Goal: Task Accomplishment & Management: Use online tool/utility

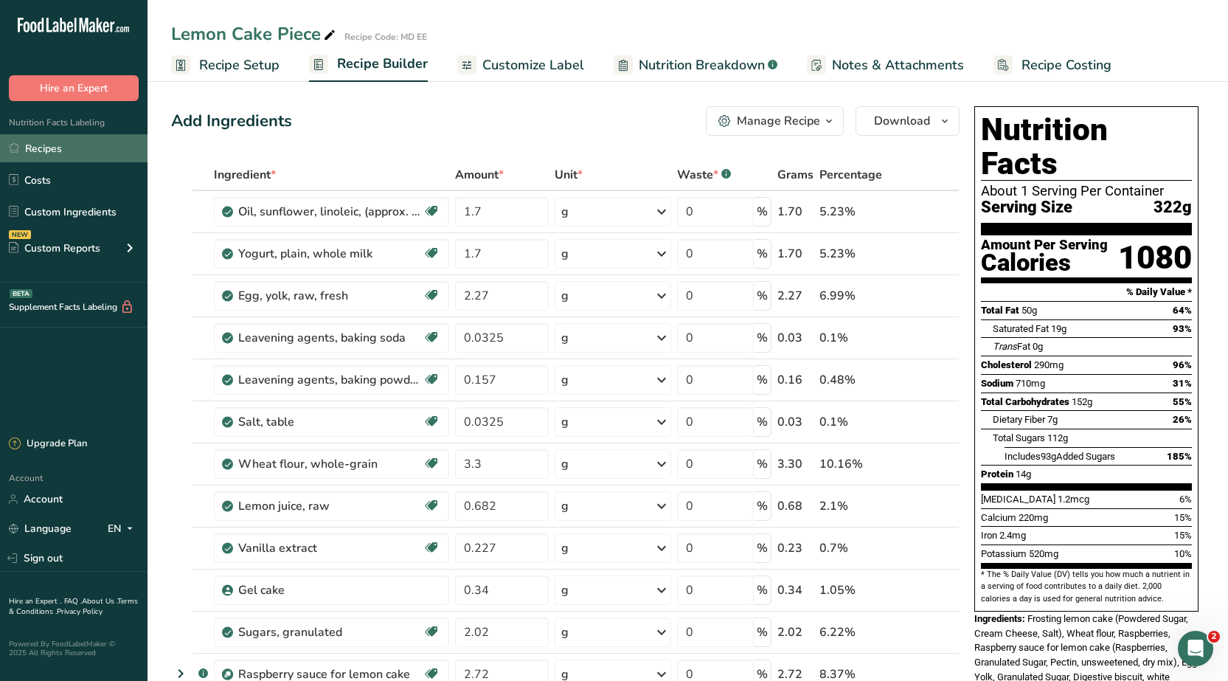
click at [51, 147] on link "Recipes" at bounding box center [73, 148] width 147 height 28
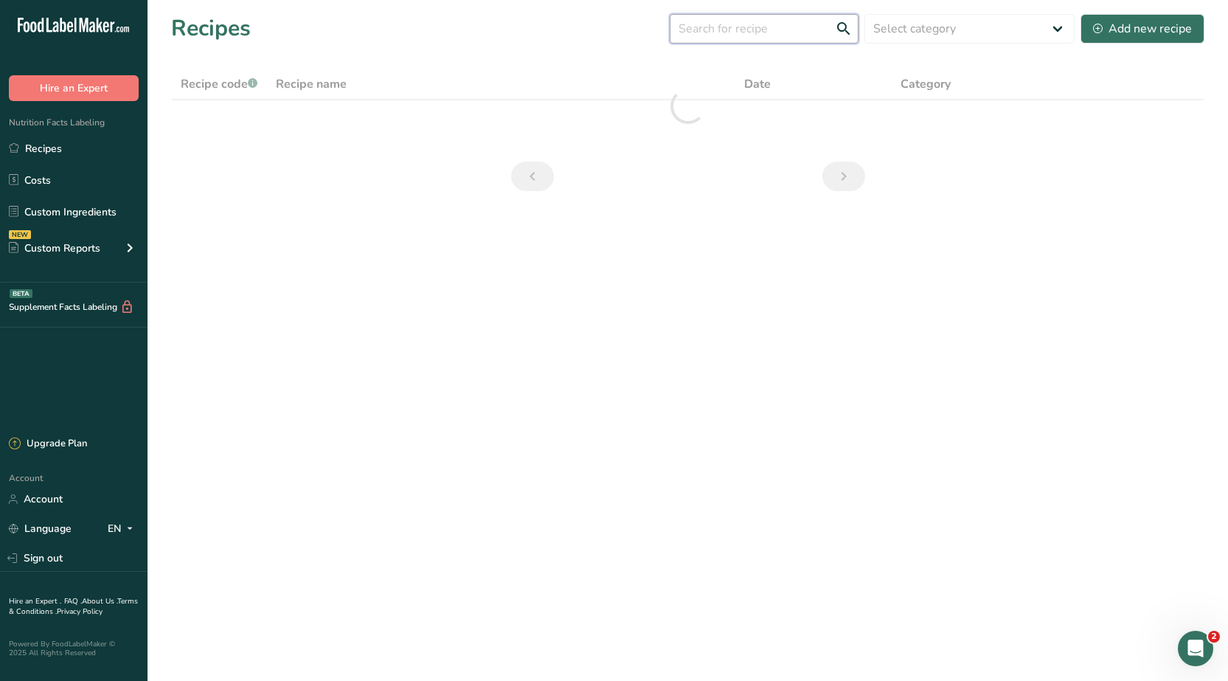
click at [673, 33] on input "text" at bounding box center [764, 28] width 189 height 29
type input "ؤ"
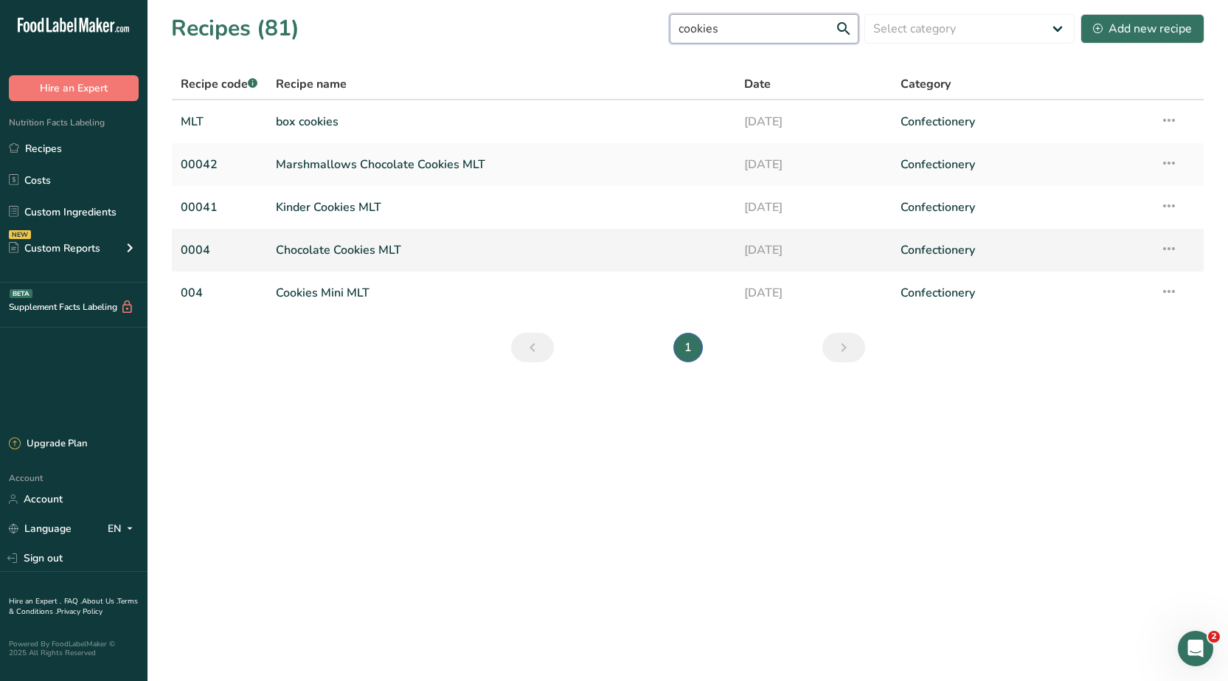
type input "cookies"
click at [336, 253] on link "Chocolate Cookies MLT" at bounding box center [501, 250] width 451 height 31
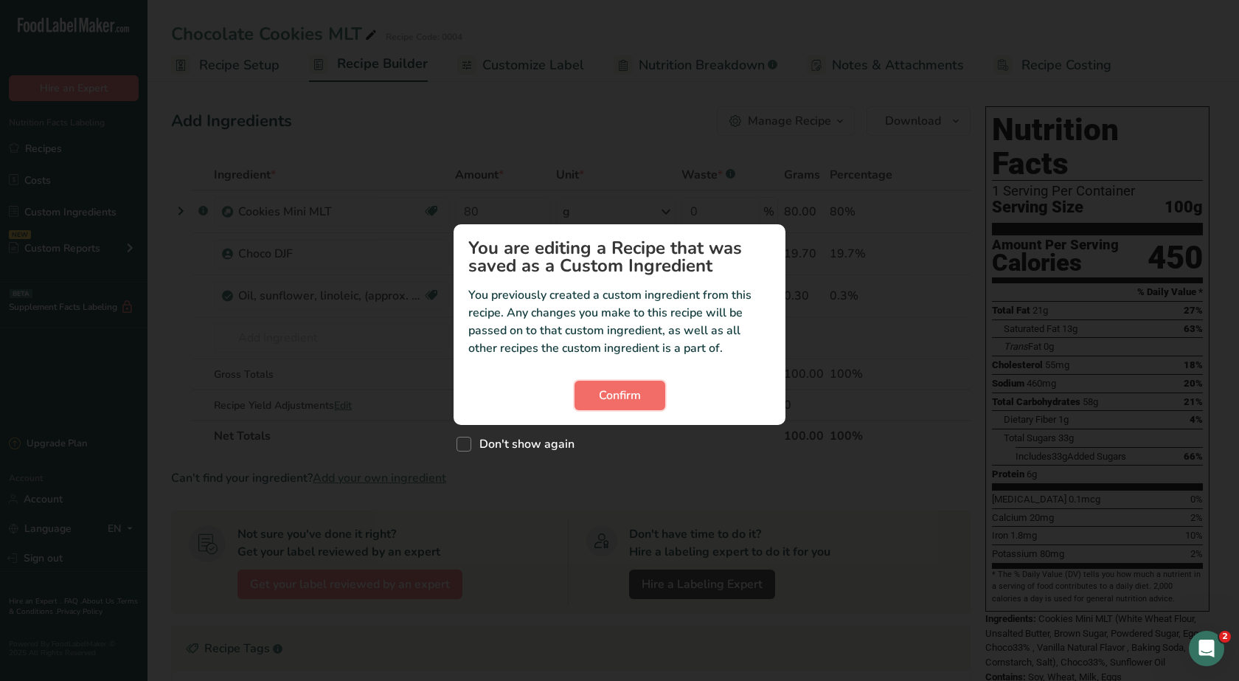
click at [625, 396] on span "Confirm" at bounding box center [620, 395] width 42 height 18
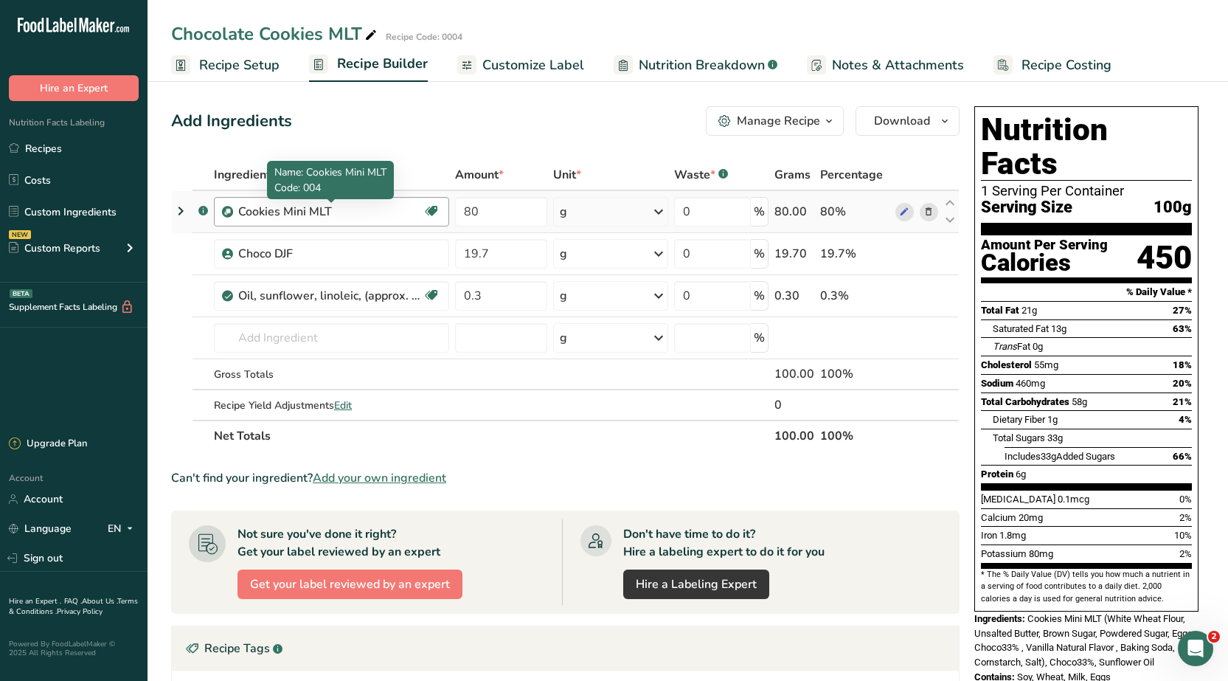
click at [283, 218] on div "Cookies Mini MLT" at bounding box center [330, 212] width 184 height 18
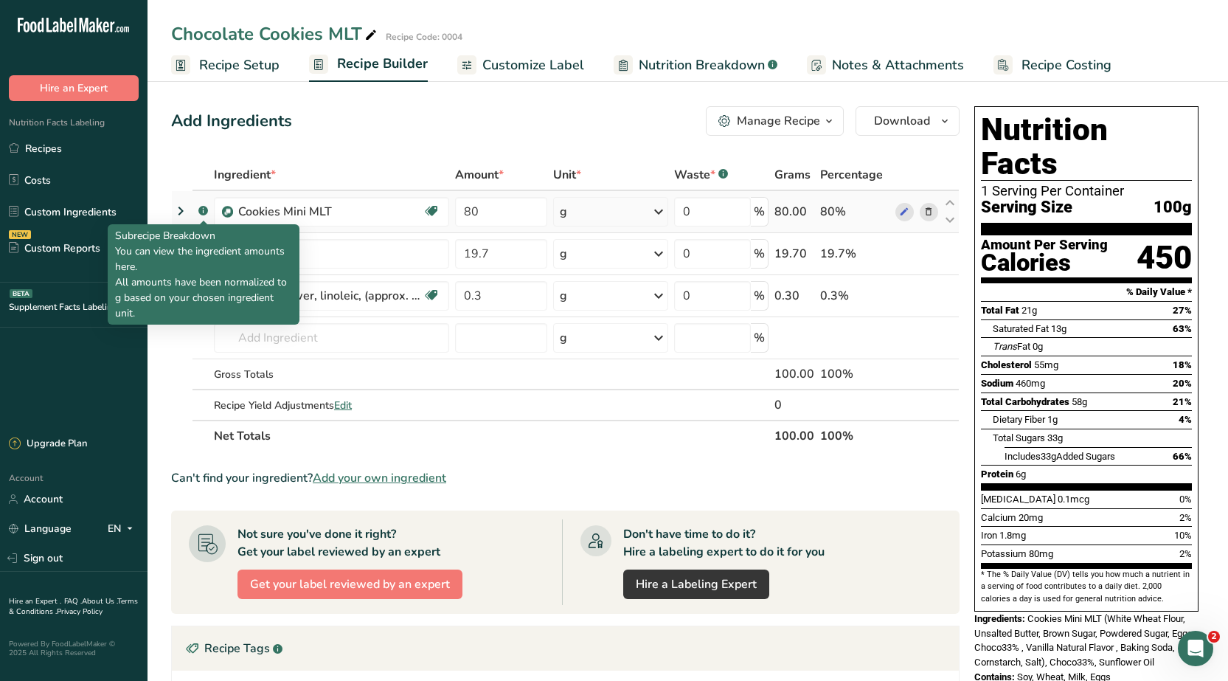
click at [204, 210] on icon at bounding box center [203, 211] width 1 height 4
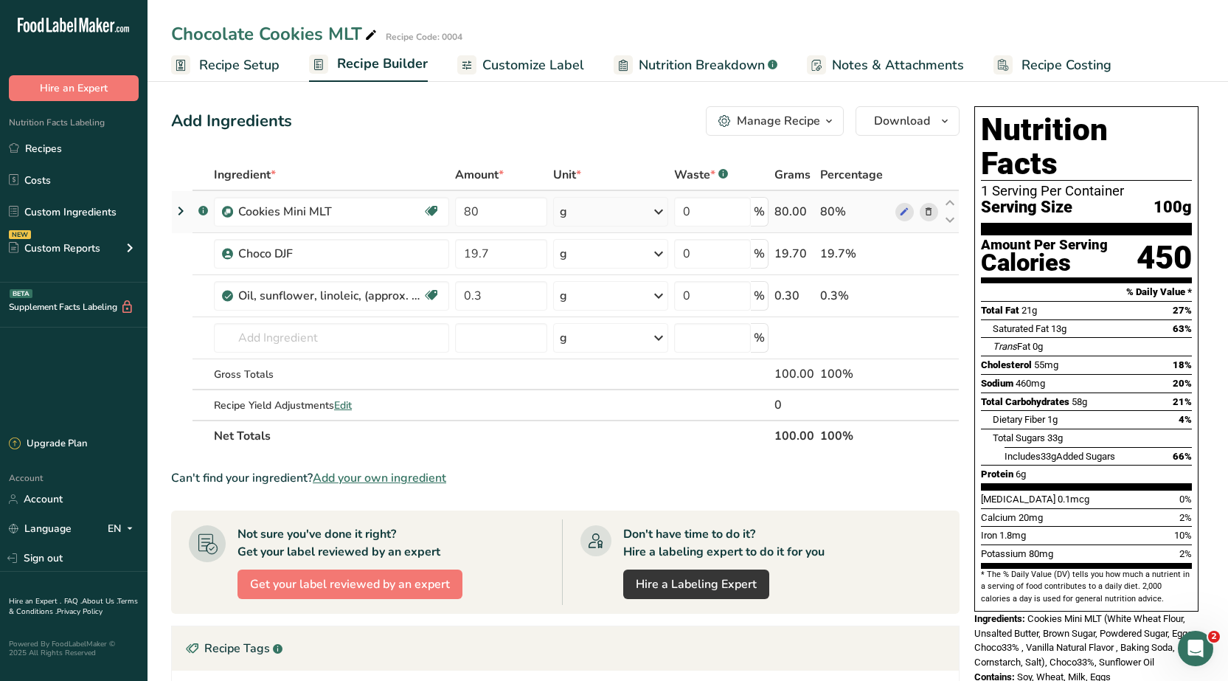
click at [203, 210] on icon at bounding box center [203, 211] width 1 height 4
click at [181, 211] on icon at bounding box center [181, 211] width 18 height 27
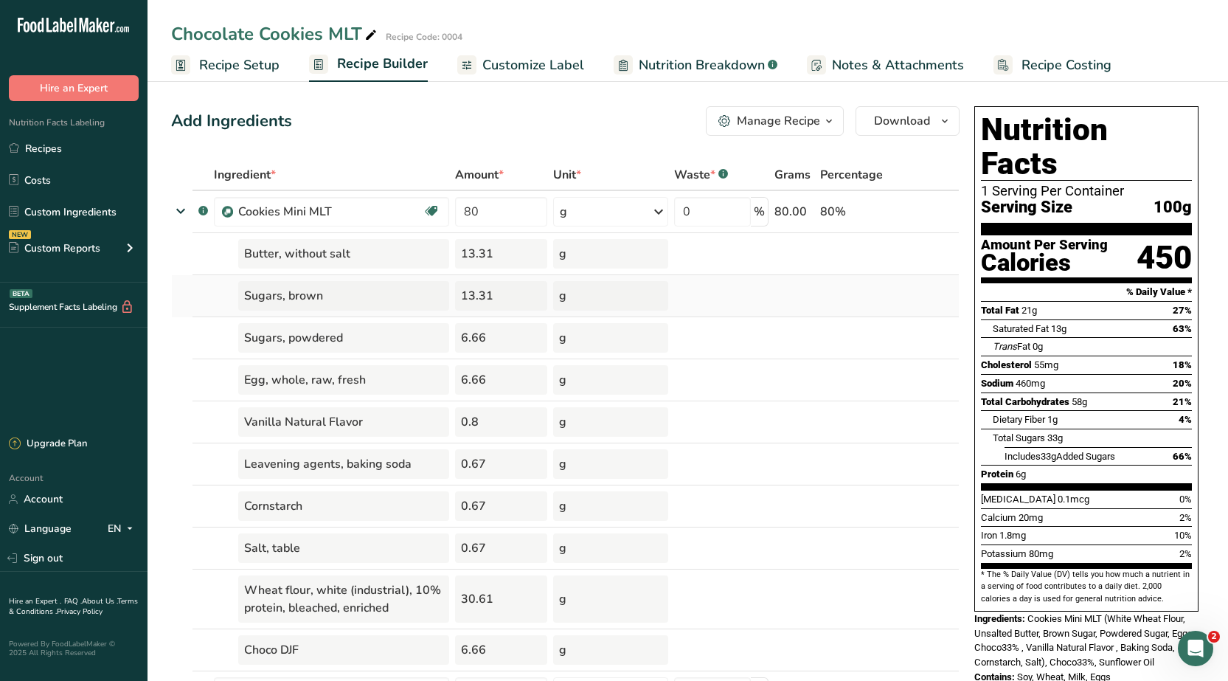
scroll to position [74, 0]
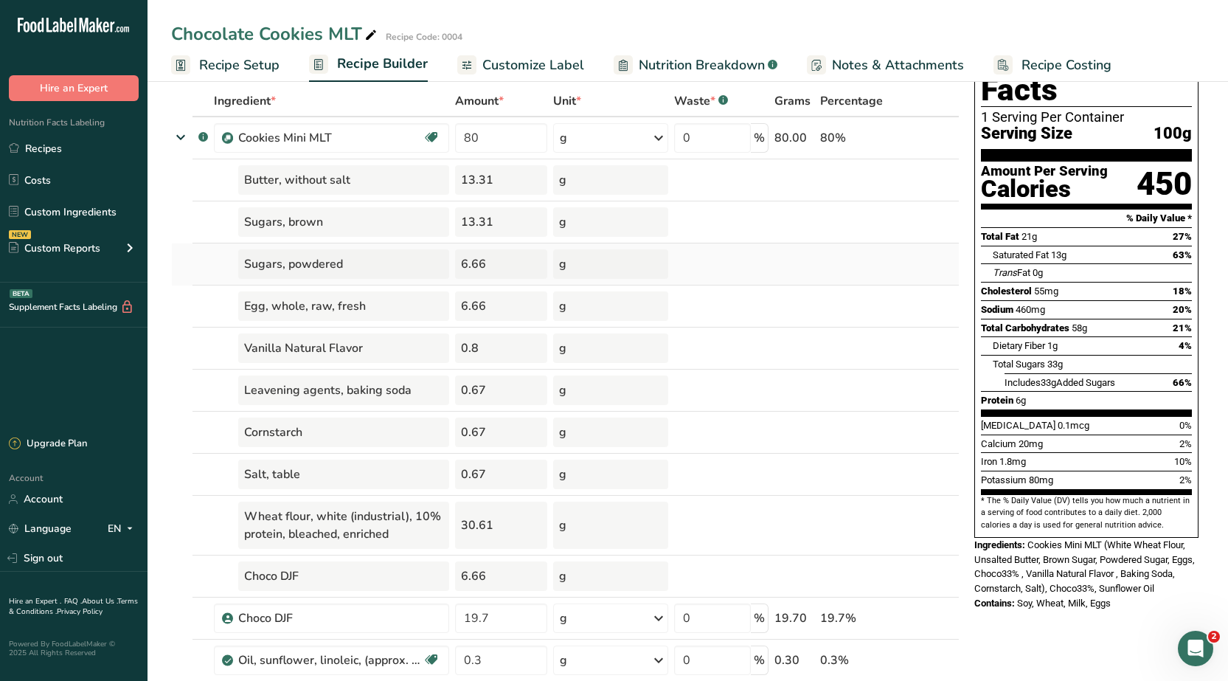
drag, startPoint x: 279, startPoint y: 266, endPoint x: 232, endPoint y: 267, distance: 46.5
click at [231, 266] on td "Sugars, powdered" at bounding box center [331, 264] width 241 height 42
copy div "Sugars"
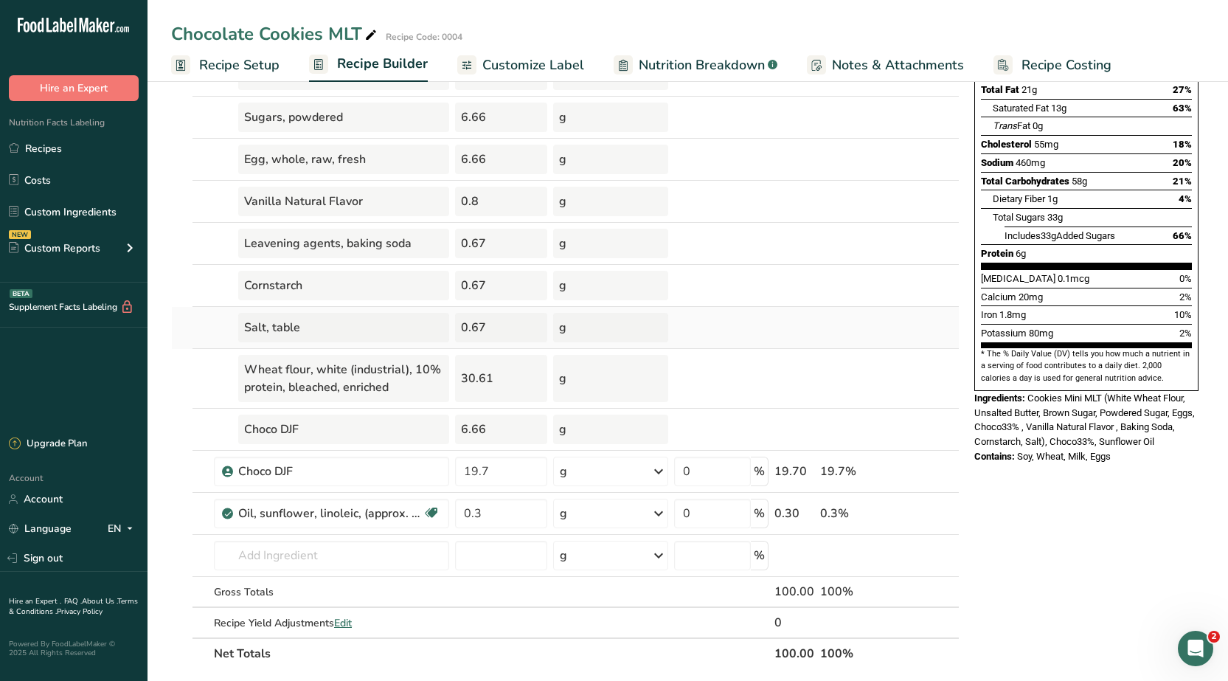
scroll to position [221, 0]
click at [33, 145] on link "Recipes" at bounding box center [73, 148] width 147 height 28
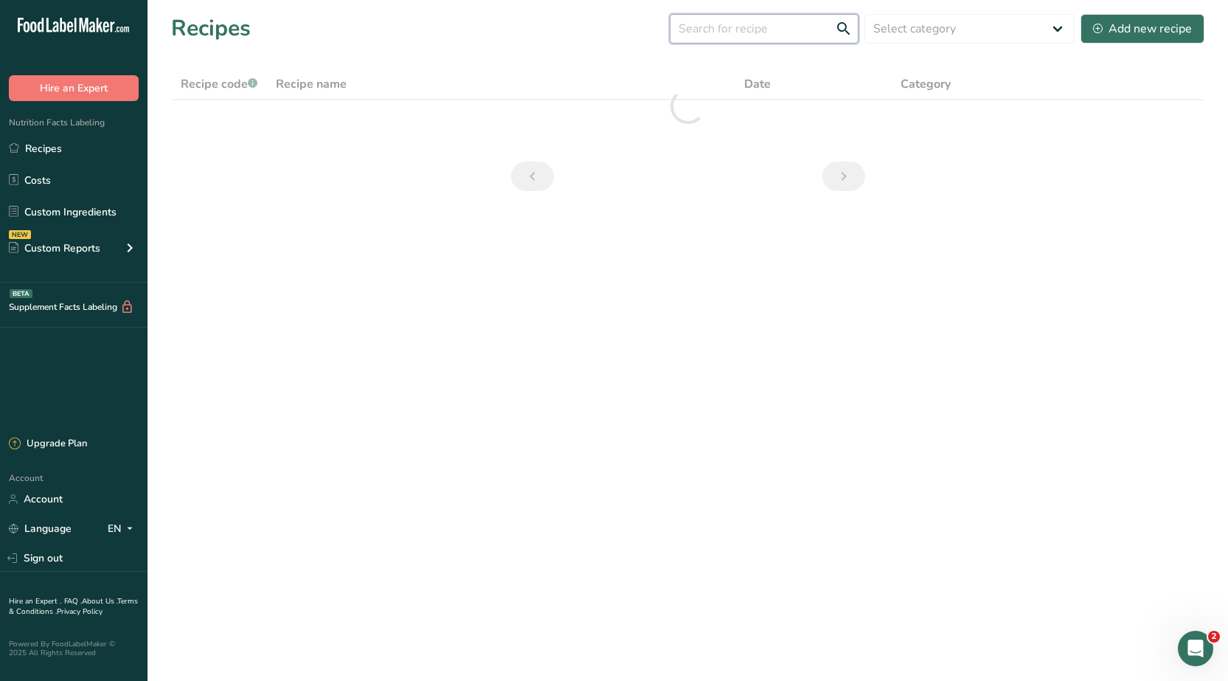
click at [673, 32] on input "text" at bounding box center [764, 28] width 189 height 29
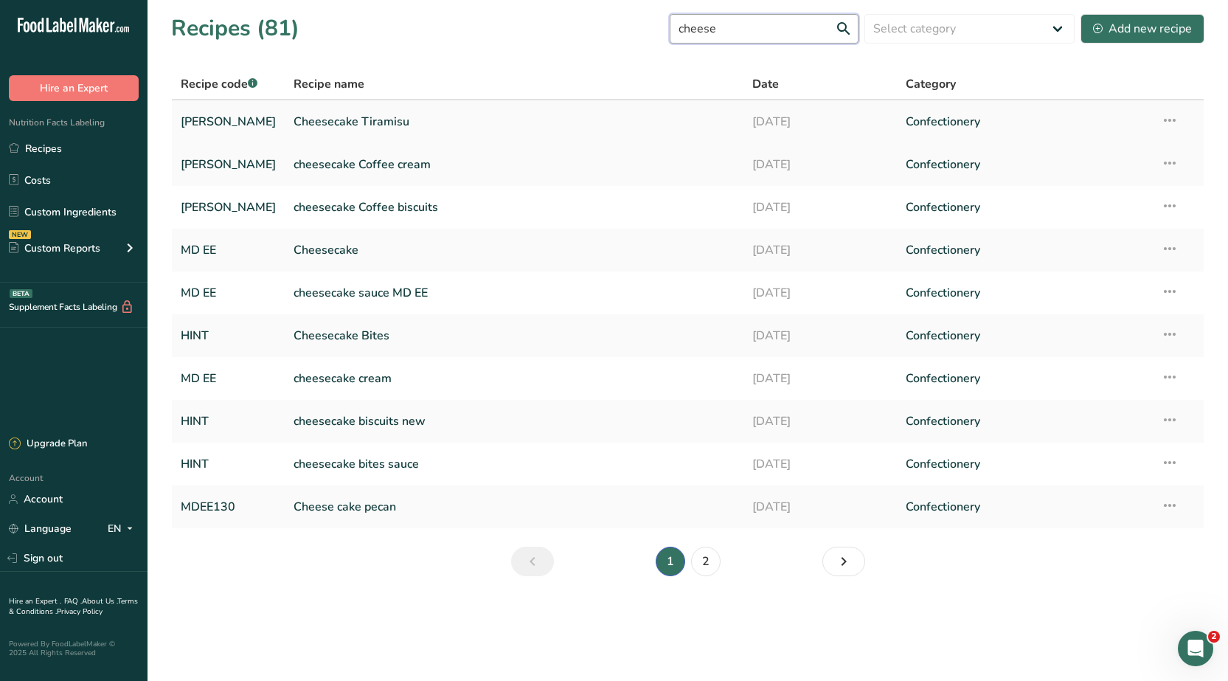
type input "cheese"
click at [350, 116] on link "Cheesecake Tiramisu" at bounding box center [514, 121] width 441 height 31
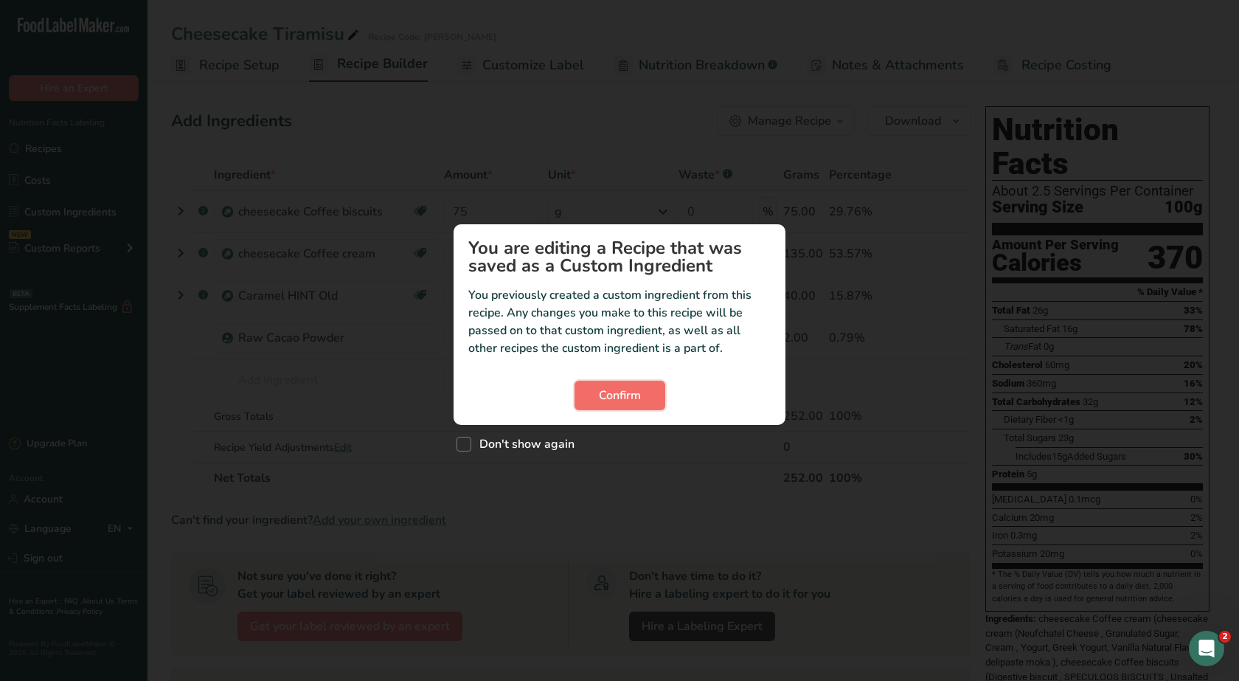
click at [609, 394] on span "Confirm" at bounding box center [620, 395] width 42 height 18
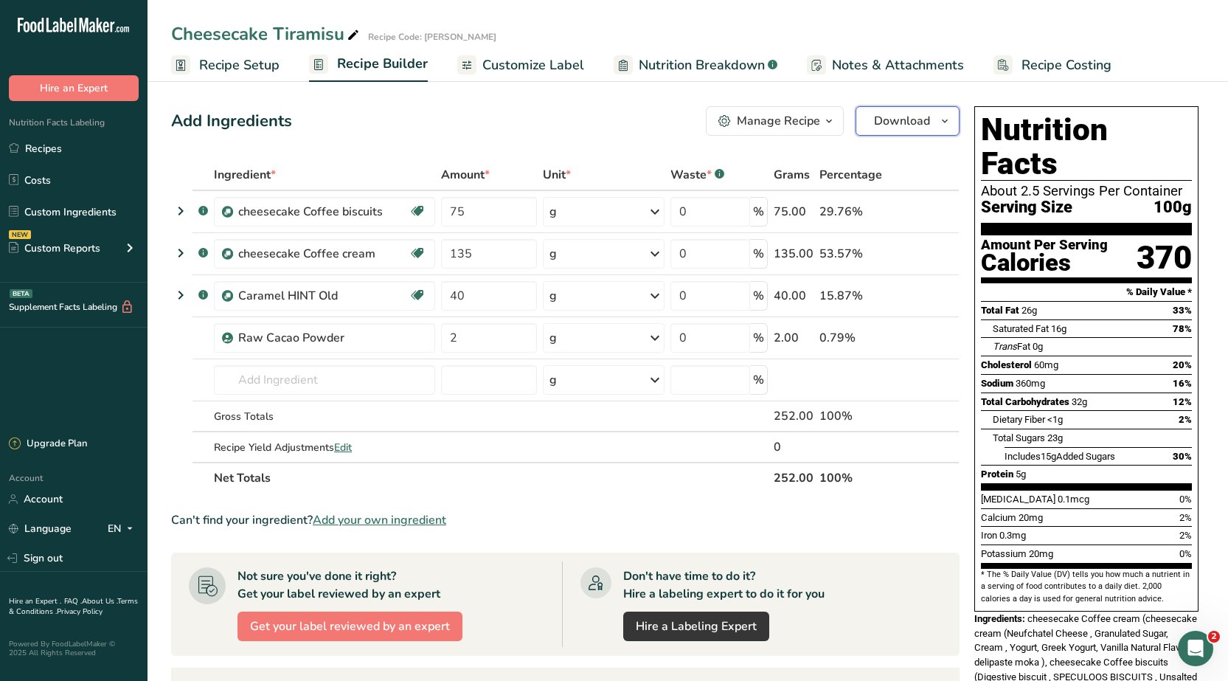
click at [673, 108] on button "Download" at bounding box center [907, 120] width 104 height 29
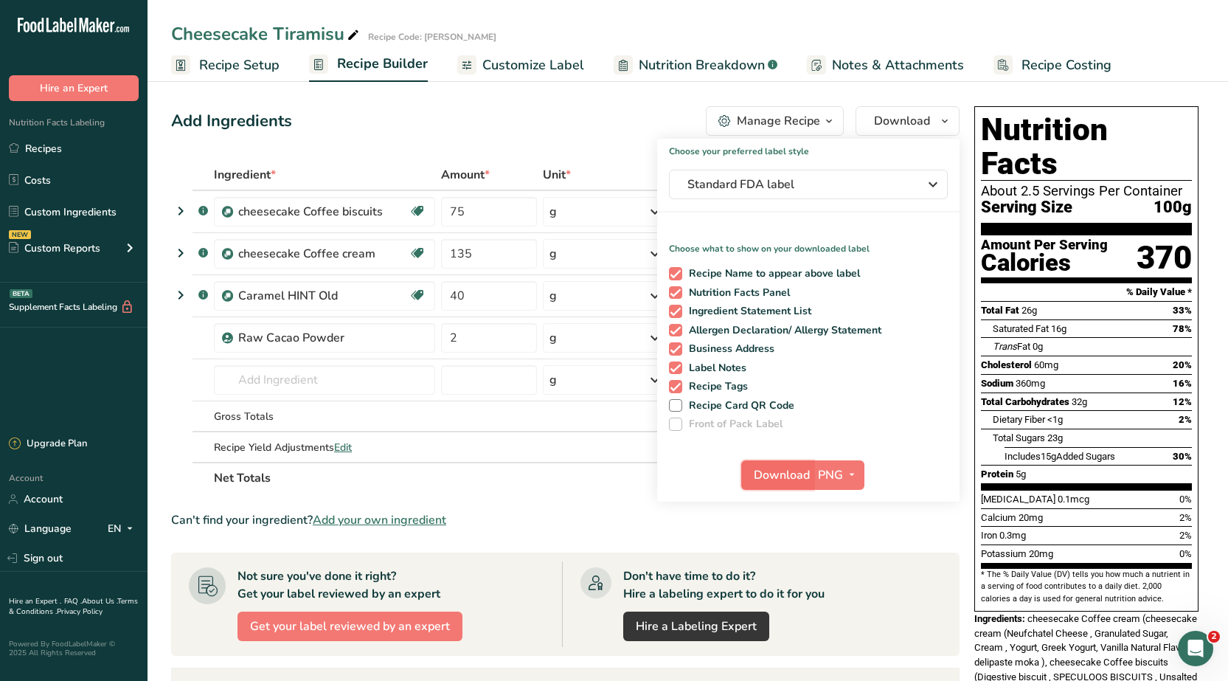
click at [673, 477] on span "Download" at bounding box center [782, 475] width 56 height 18
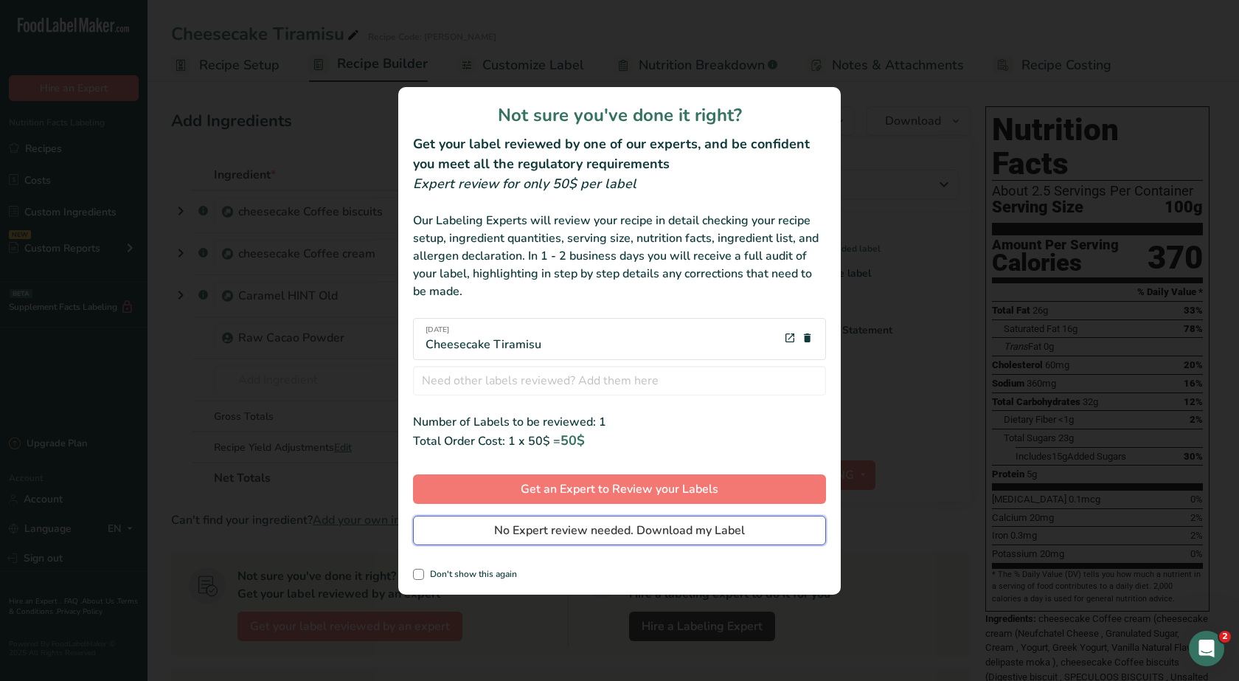
drag, startPoint x: 674, startPoint y: 529, endPoint x: 990, endPoint y: 385, distance: 347.2
click at [673, 529] on span "No Expert review needed. Download my Label" at bounding box center [619, 530] width 251 height 18
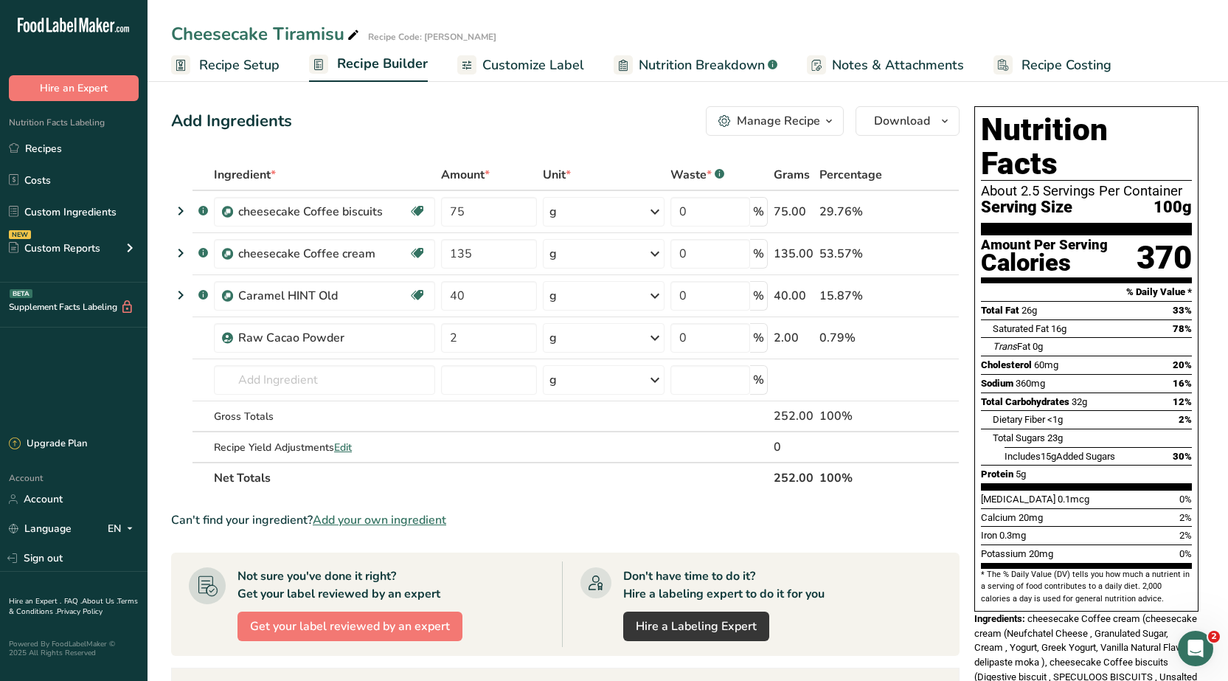
click at [221, 69] on span "Recipe Setup" at bounding box center [239, 65] width 80 height 20
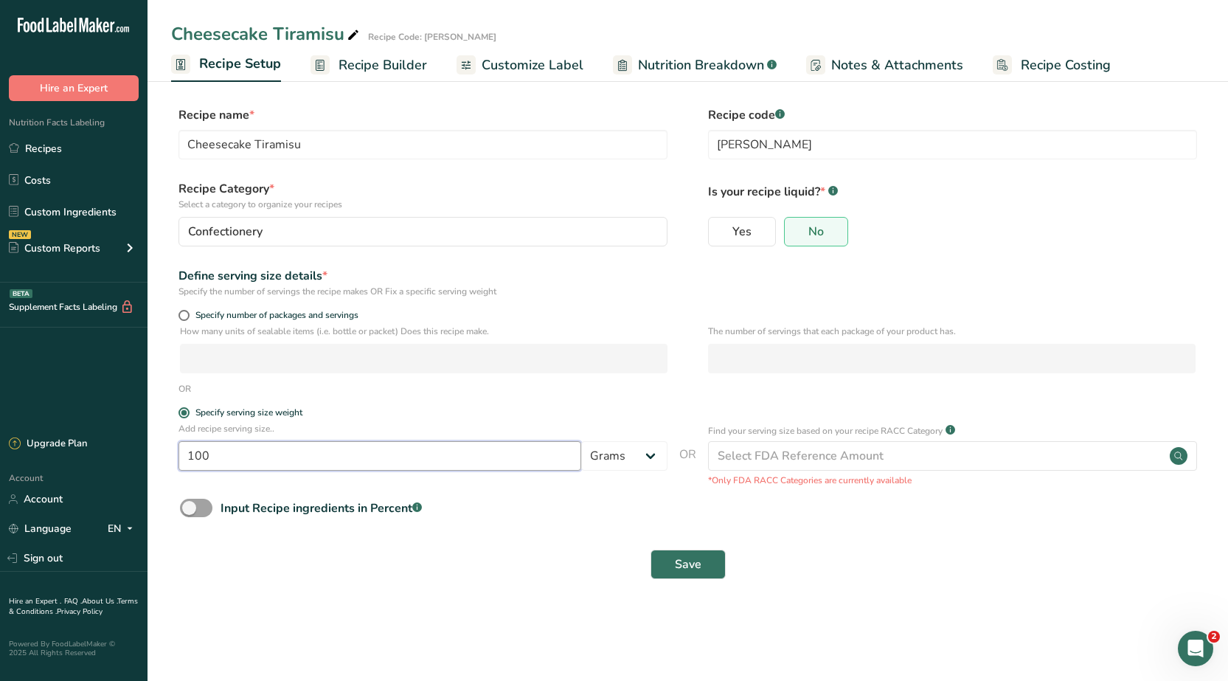
click at [269, 451] on input "100" at bounding box center [379, 455] width 403 height 29
type input "1"
type input "250"
click at [673, 570] on span "Save" at bounding box center [688, 564] width 27 height 18
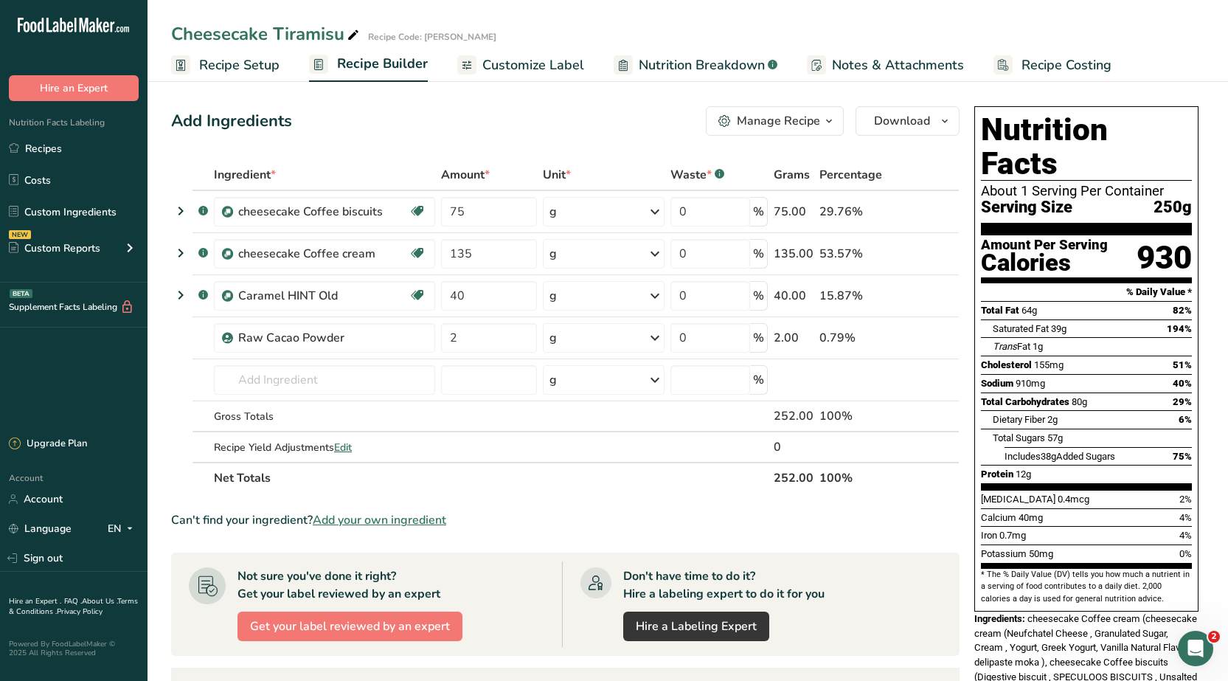
scroll to position [221, 0]
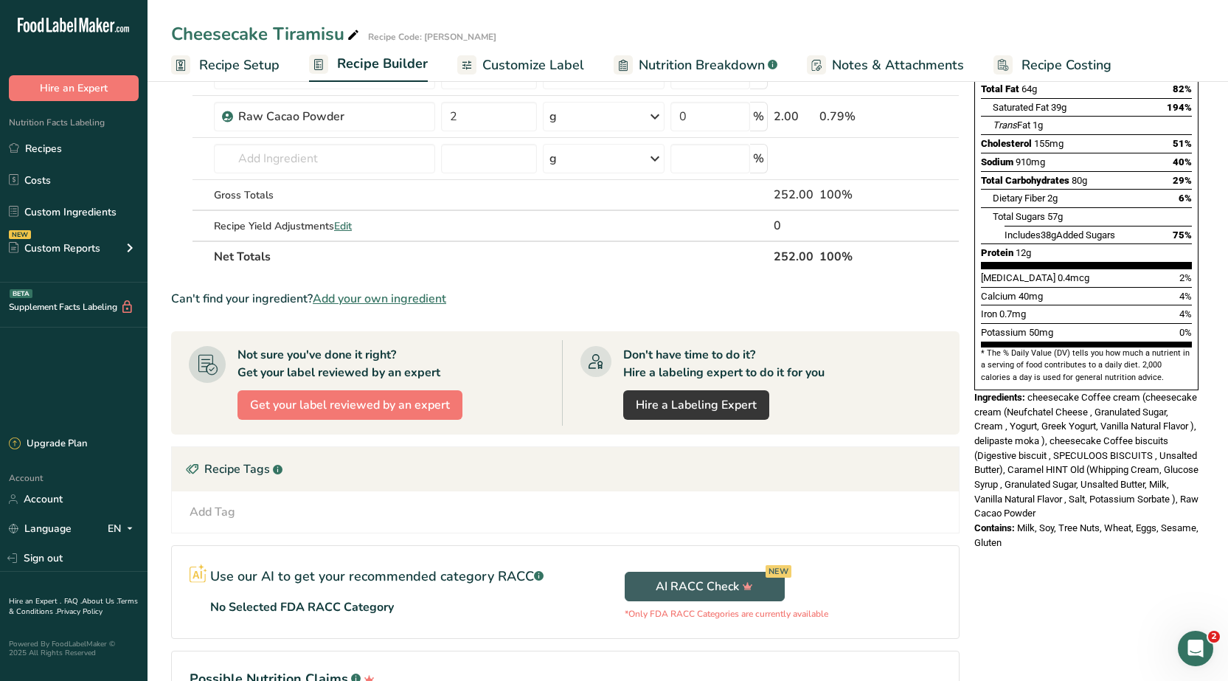
drag, startPoint x: 1038, startPoint y: 508, endPoint x: 973, endPoint y: 363, distance: 159.4
click at [673, 363] on div "Nutrition Facts About 1 Serving Per Container Serving Size 250g Amount Per Serv…" at bounding box center [1086, 217] width 236 height 676
copy div "Ingredients: cheesecake Coffee cream (cheesecake cream (Neufchatel Cheese , Gra…"
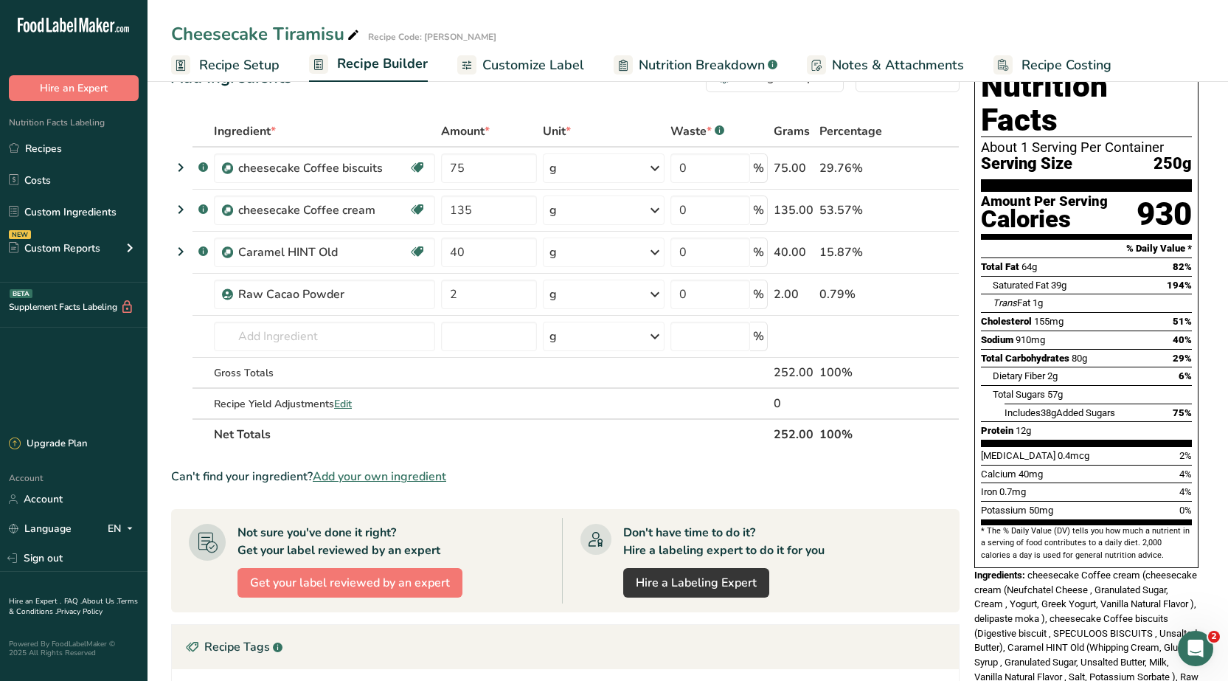
scroll to position [0, 0]
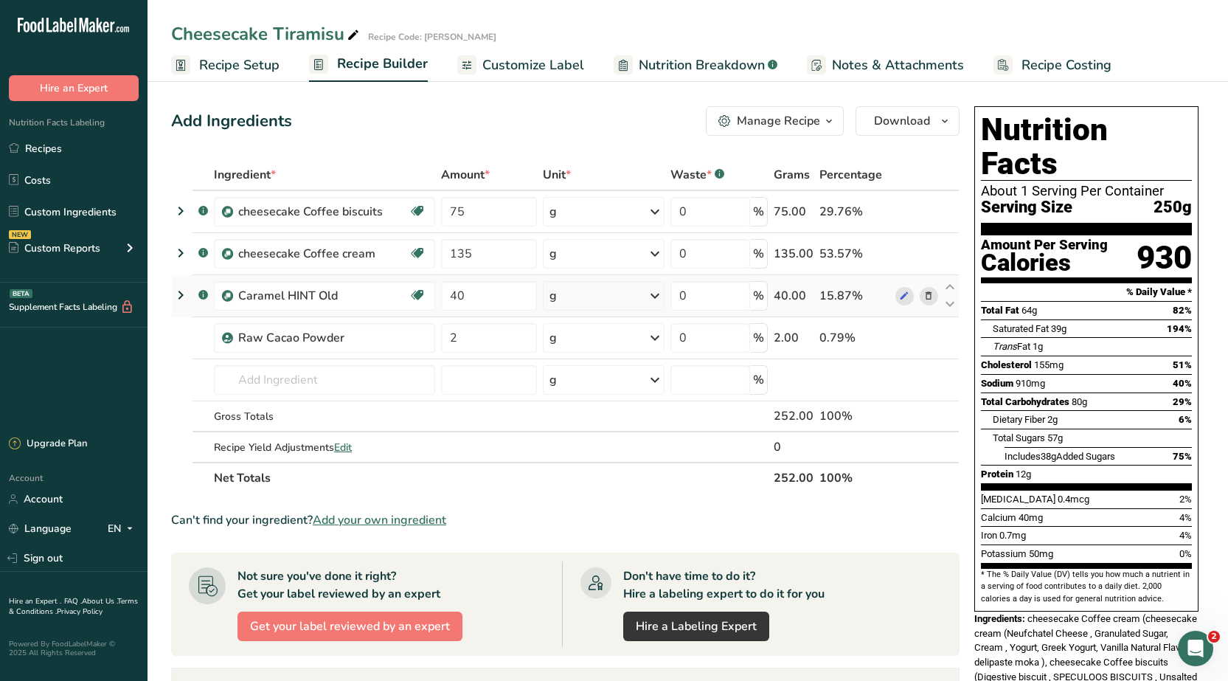
click at [598, 284] on div "g" at bounding box center [603, 295] width 121 height 29
click at [673, 116] on span "Download" at bounding box center [902, 121] width 56 height 18
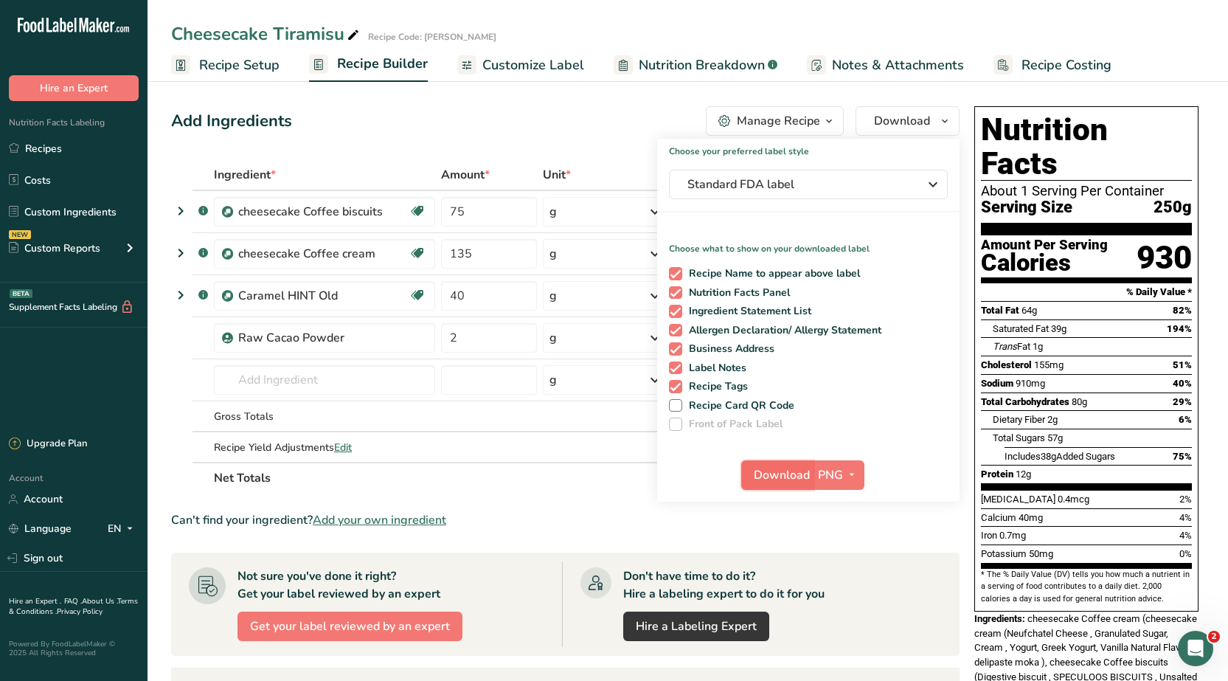
click at [673, 480] on span "Download" at bounding box center [782, 475] width 56 height 18
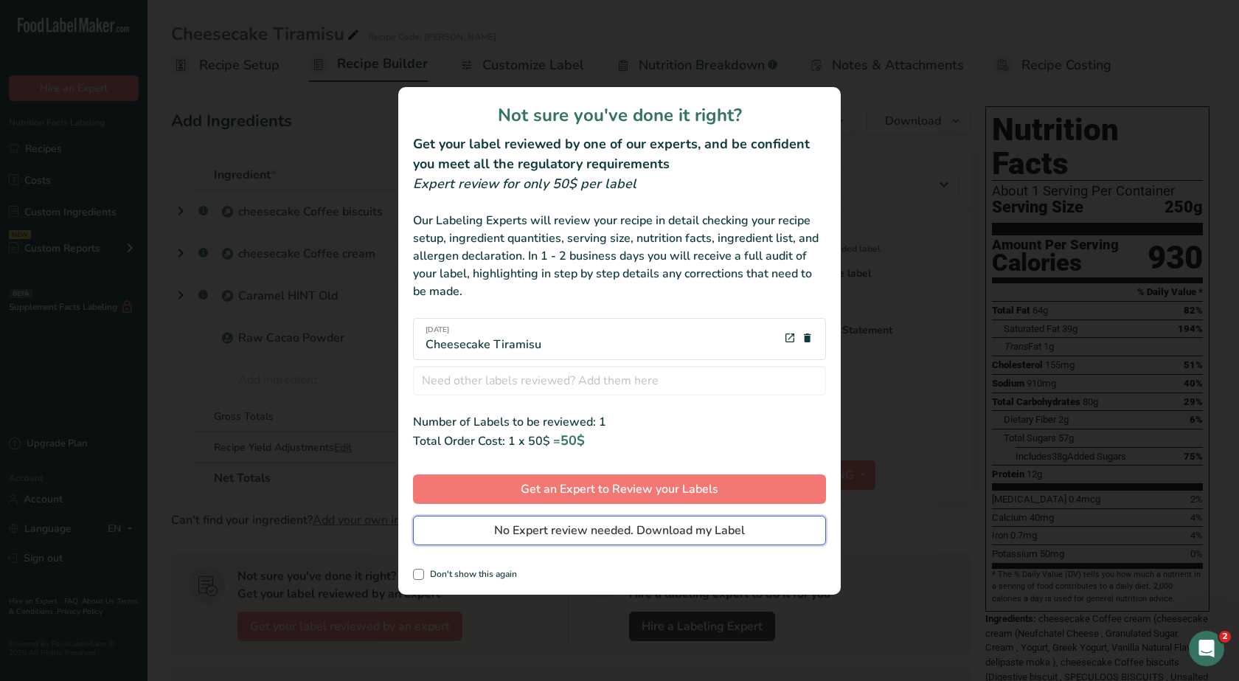
click at [653, 533] on span "No Expert review needed. Download my Label" at bounding box center [619, 530] width 251 height 18
